Goal: Task Accomplishment & Management: Manage account settings

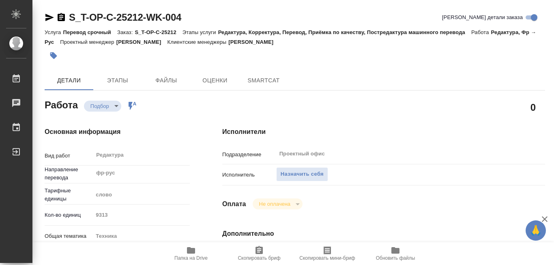
type textarea "x"
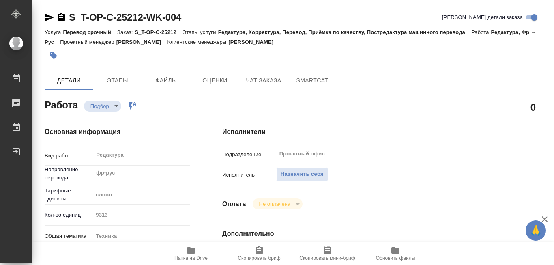
type textarea "x"
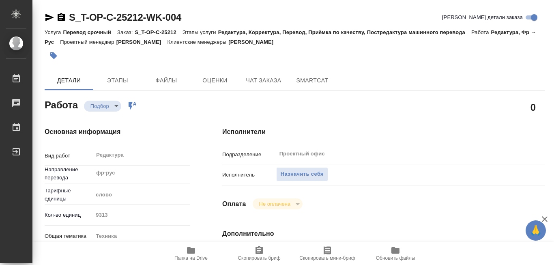
type textarea "x"
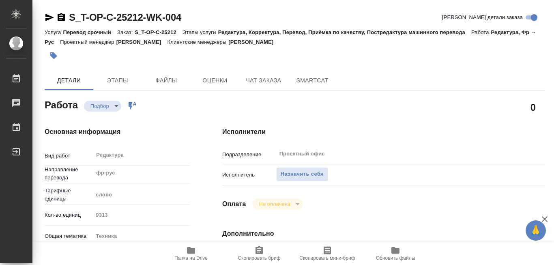
scroll to position [81, 0]
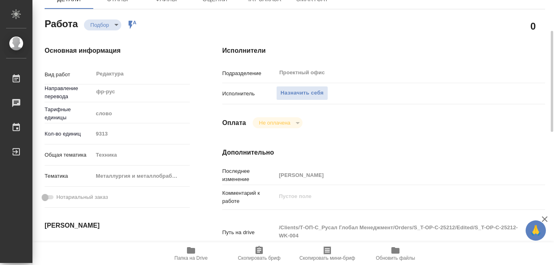
type textarea "x"
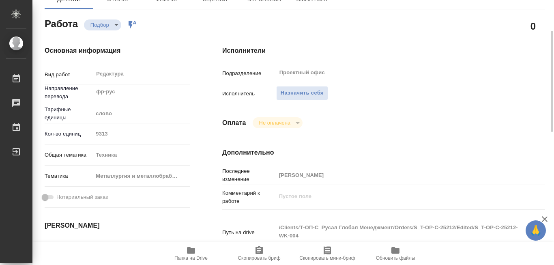
scroll to position [0, 0]
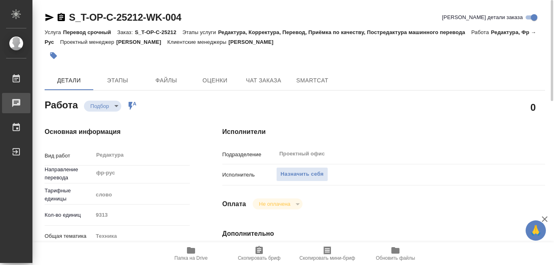
type textarea "x"
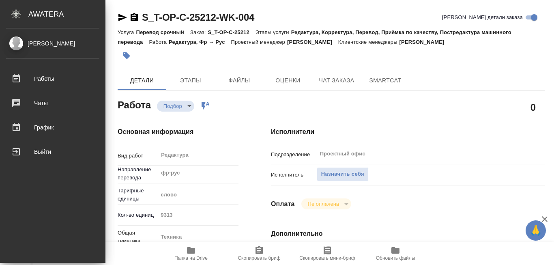
type textarea "x"
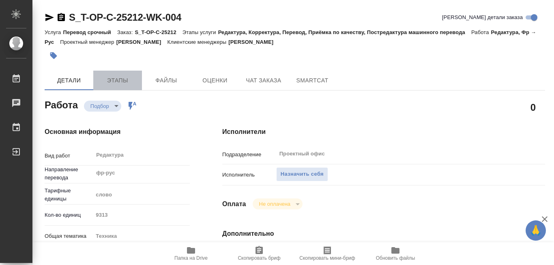
click at [115, 82] on span "Этапы" at bounding box center [117, 80] width 39 height 10
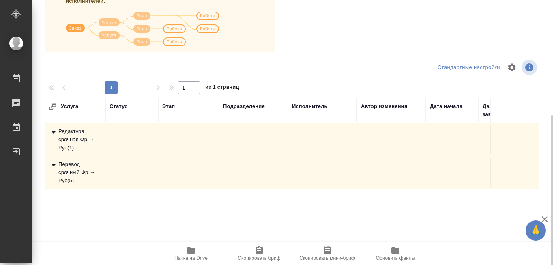
scroll to position [162, 0]
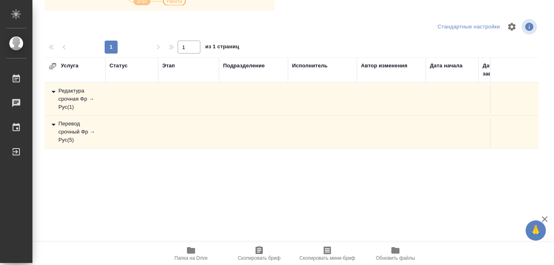
click at [99, 138] on div "Перевод срочный Фр → Рус ( 5 )" at bounding box center [75, 132] width 53 height 24
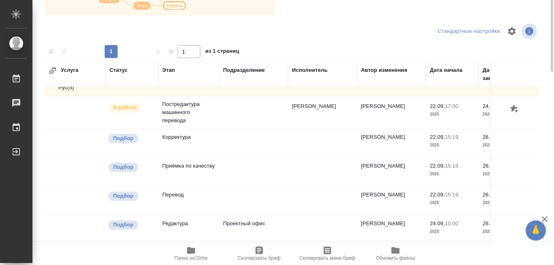
scroll to position [41, 0]
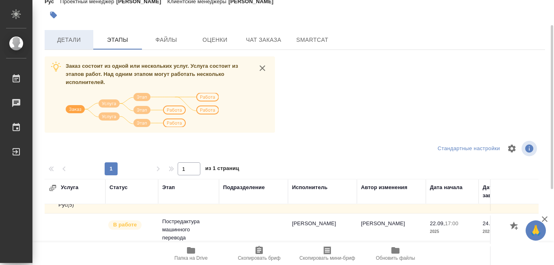
click at [69, 43] on span "Детали" at bounding box center [69, 40] width 39 height 10
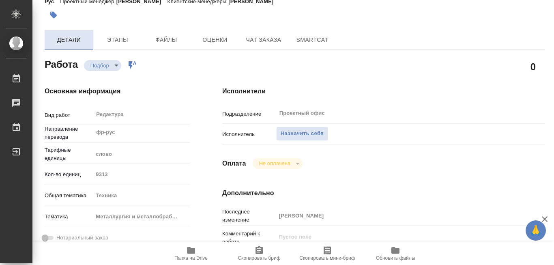
type textarea "x"
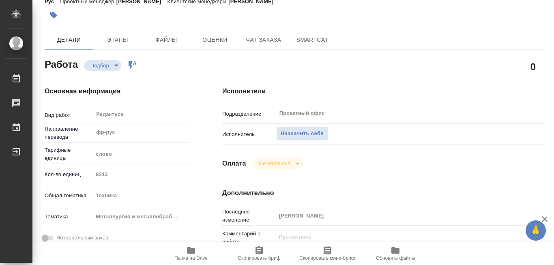
type textarea "x"
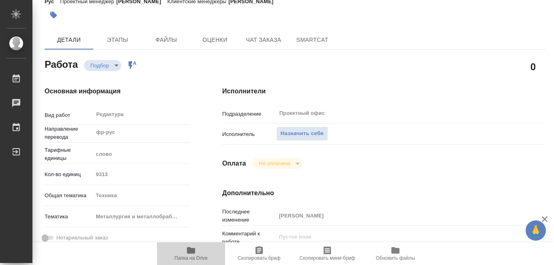
click at [190, 250] on icon "button" at bounding box center [191, 250] width 8 height 6
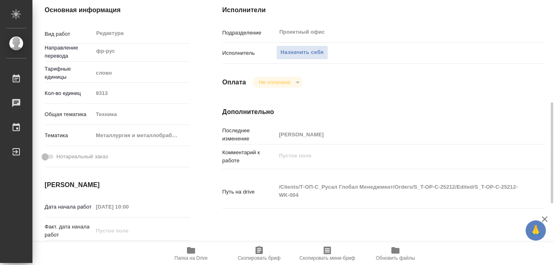
scroll to position [203, 0]
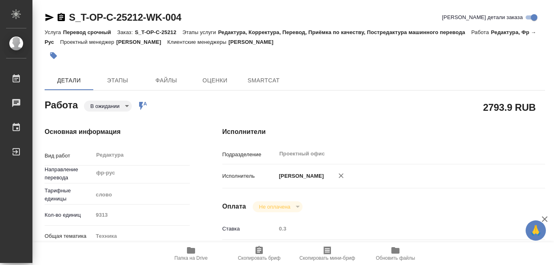
type textarea "x"
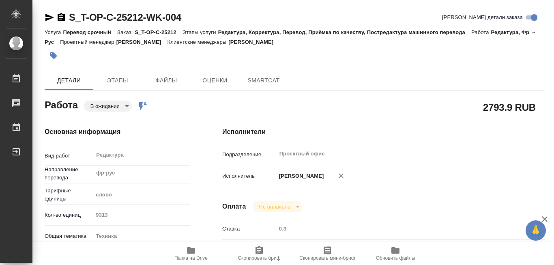
type textarea "x"
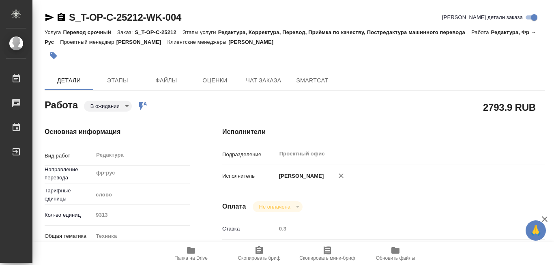
type textarea "x"
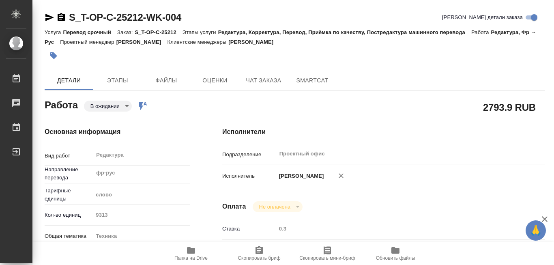
type textarea "x"
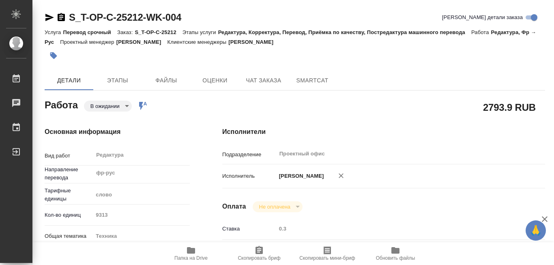
type textarea "x"
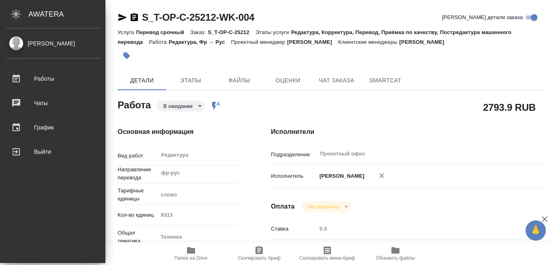
type textarea "x"
